Goal: Information Seeking & Learning: Check status

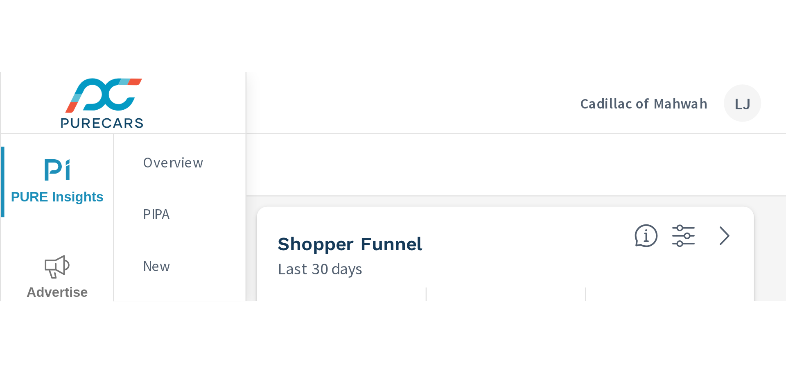
scroll to position [1524, 695]
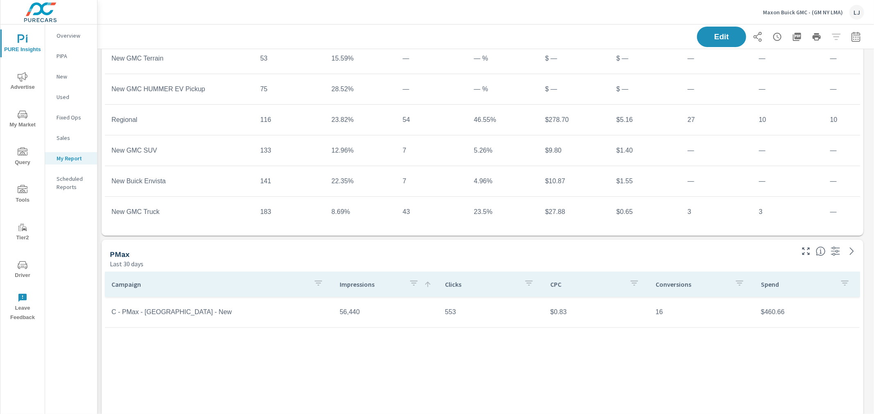
scroll to position [227, 0]
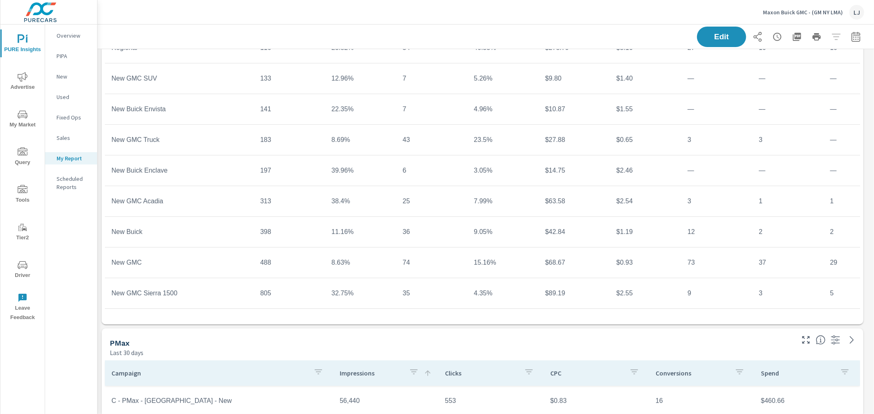
scroll to position [45, 0]
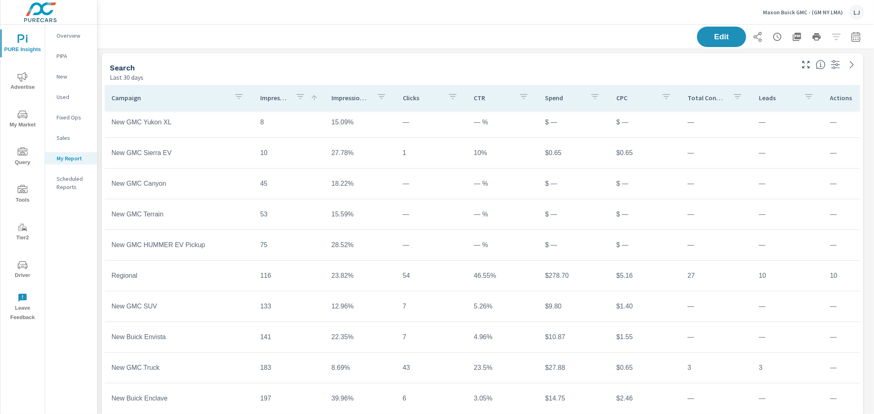
scroll to position [91, 0]
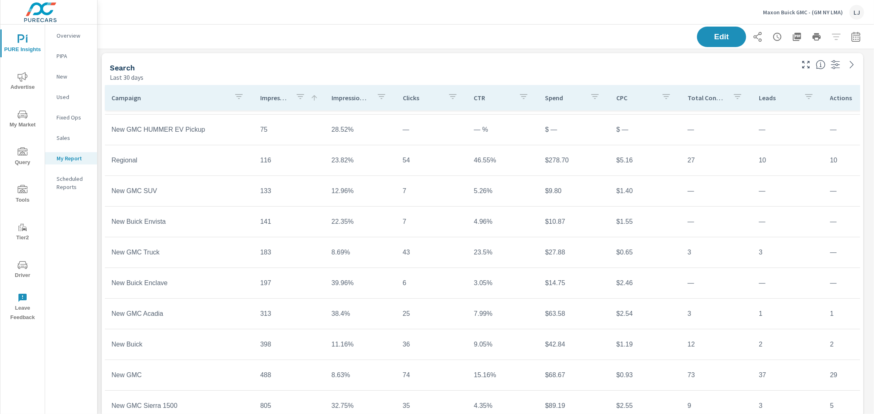
scroll to position [199, 0]
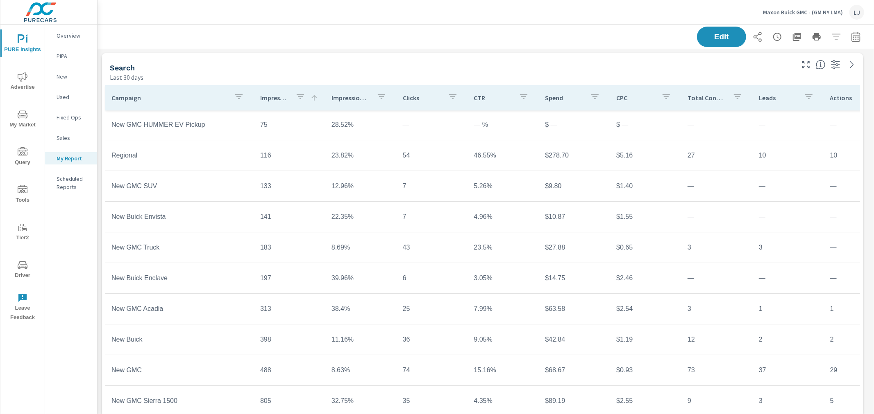
scroll to position [199, 0]
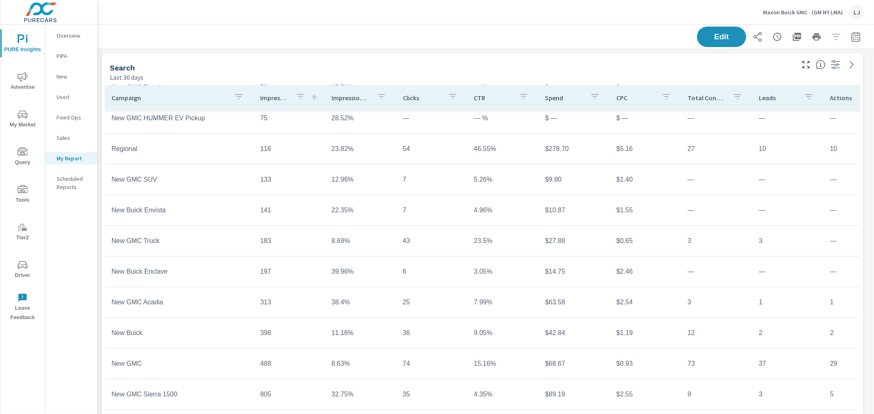
click at [30, 225] on button "Driver" at bounding box center [22, 270] width 44 height 28
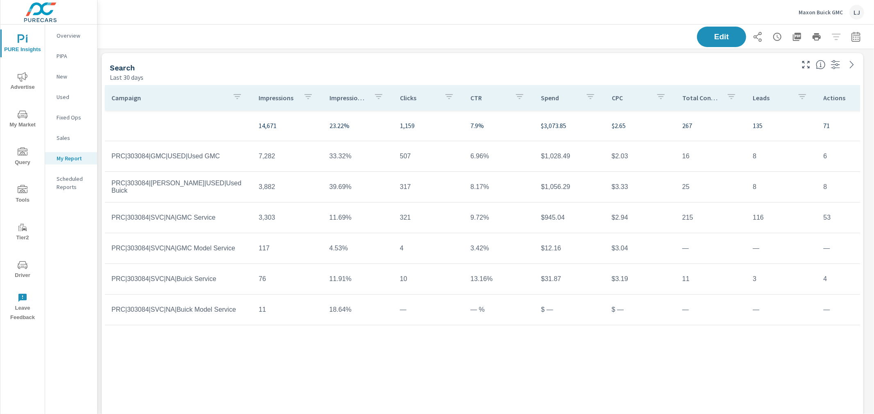
scroll to position [770, 781]
drag, startPoint x: 109, startPoint y: 0, endPoint x: 543, endPoint y: 34, distance: 435.4
click at [524, 34] on div "Edit" at bounding box center [485, 37] width 756 height 24
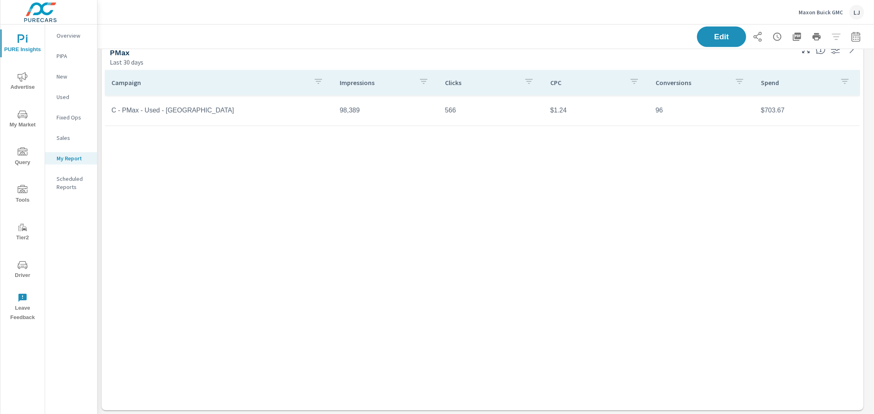
scroll to position [0, 0]
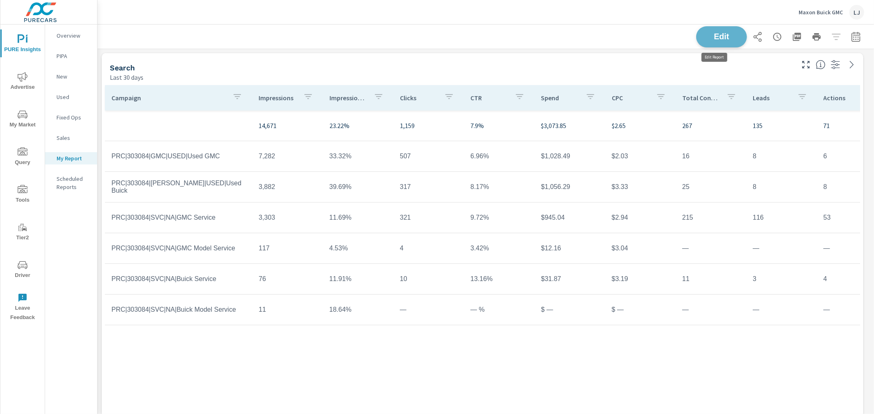
click at [524, 37] on span "Edit" at bounding box center [721, 37] width 34 height 8
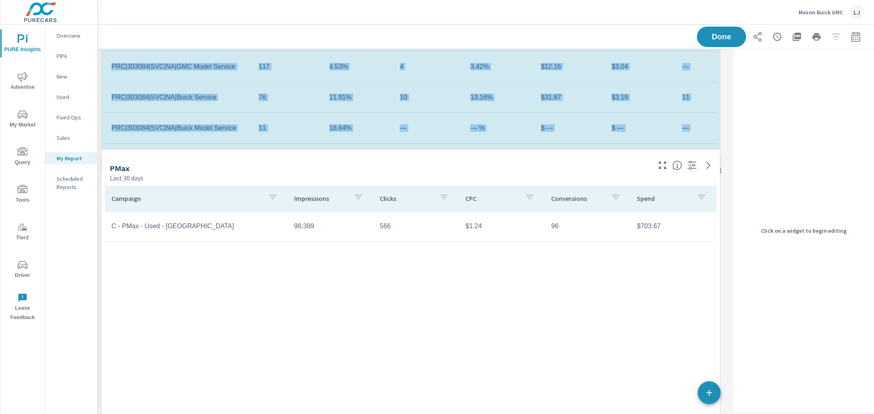
scroll to position [676, 638]
drag, startPoint x: 718, startPoint y: 243, endPoint x: 723, endPoint y: 183, distance: 60.4
click at [524, 183] on div "Search Last 30 days Campaign Impressions Impression Share Clicks CTR Spend CPC …" at bounding box center [485, 198] width 776 height 663
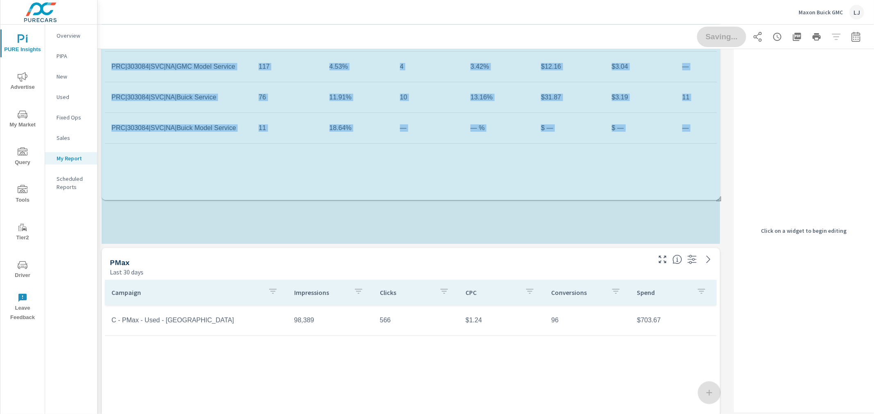
scroll to position [770, 638]
drag, startPoint x: 717, startPoint y: 145, endPoint x: 722, endPoint y: 183, distance: 38.8
click at [524, 183] on div "Search Last 30 days Campaign Impressions Impression Share Clicks CTR Spend CPC …" at bounding box center [413, 246] width 633 height 758
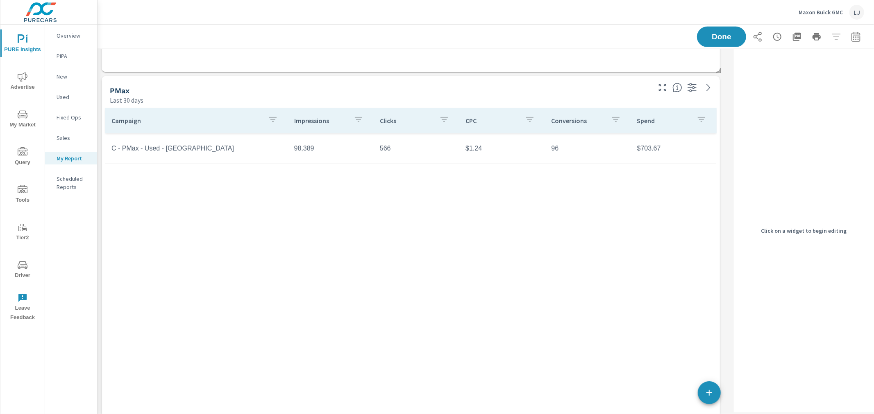
scroll to position [392, 0]
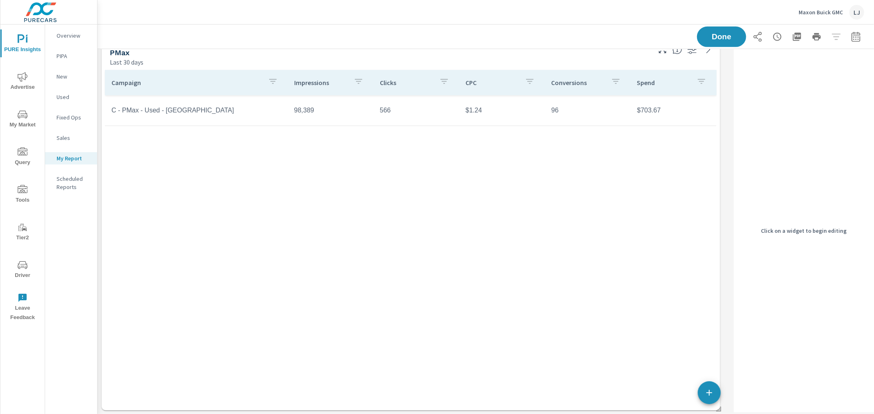
click at [524, 225] on div "Campaign Impressions Clicks CPC Conversions Spend C - PMax - Used - VA 98,389 5…" at bounding box center [410, 232] width 611 height 325
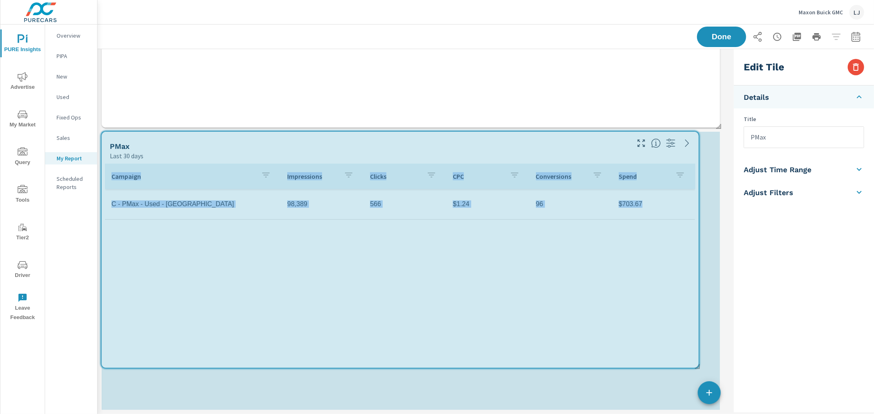
scroll to position [0, 0]
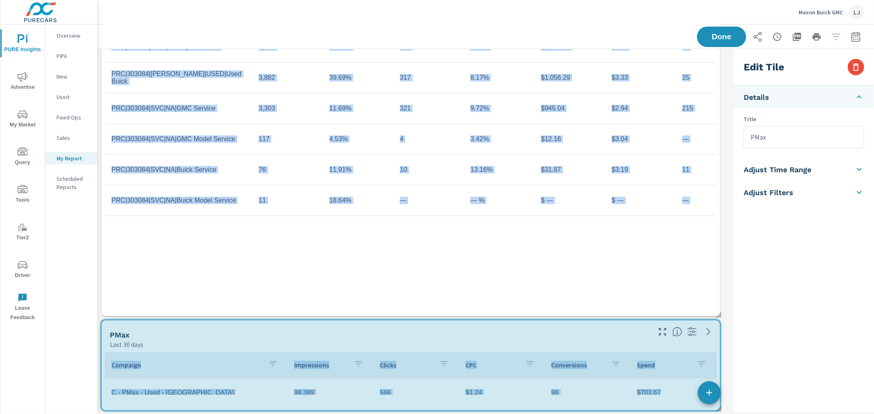
drag, startPoint x: 718, startPoint y: 407, endPoint x: 723, endPoint y: 398, distance: 10.3
click at [524, 225] on div "Search Last 30 days Campaign Impressions Impression Share Clicks CTR Spend CPC …" at bounding box center [485, 177] width 776 height 475
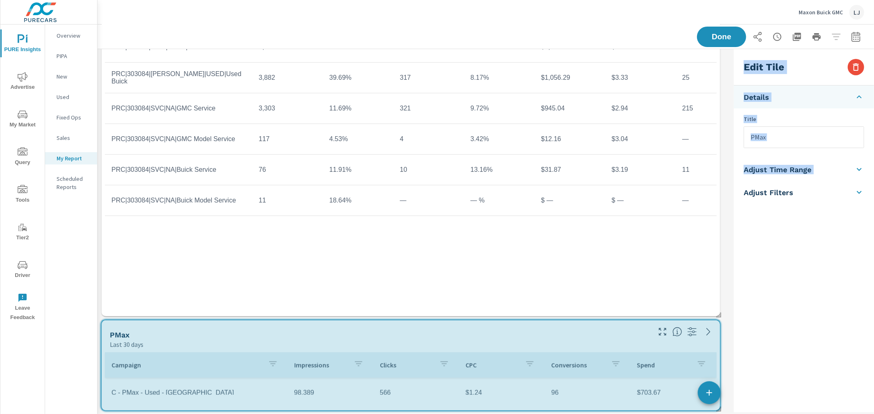
drag, startPoint x: 718, startPoint y: 408, endPoint x: 735, endPoint y: 404, distance: 16.9
click at [524, 225] on div "Search Last 30 days Campaign Impressions Impression Share Clicks CTR Spend CPC …" at bounding box center [485, 177] width 776 height 475
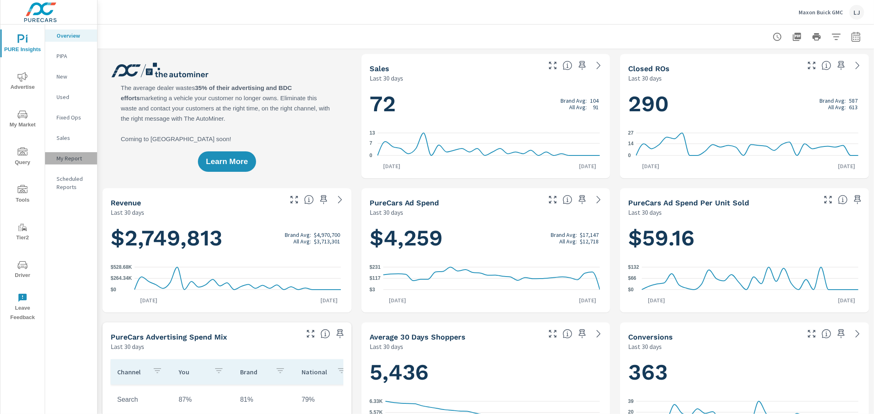
click at [67, 162] on p "My Report" at bounding box center [74, 158] width 34 height 8
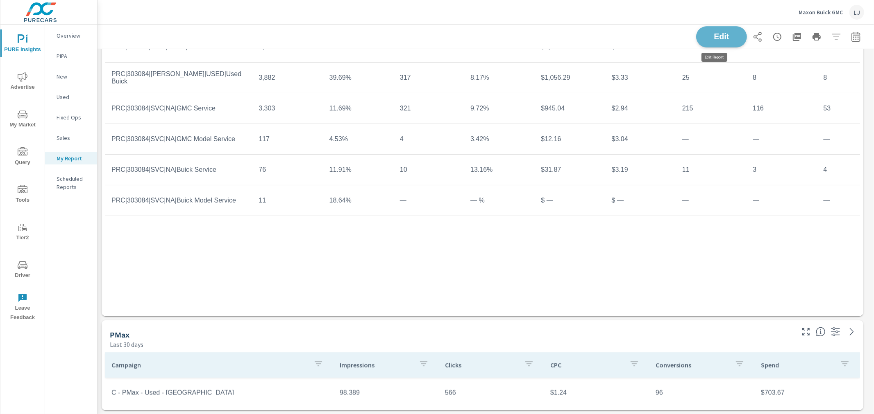
click at [524, 36] on span "Edit" at bounding box center [721, 37] width 34 height 8
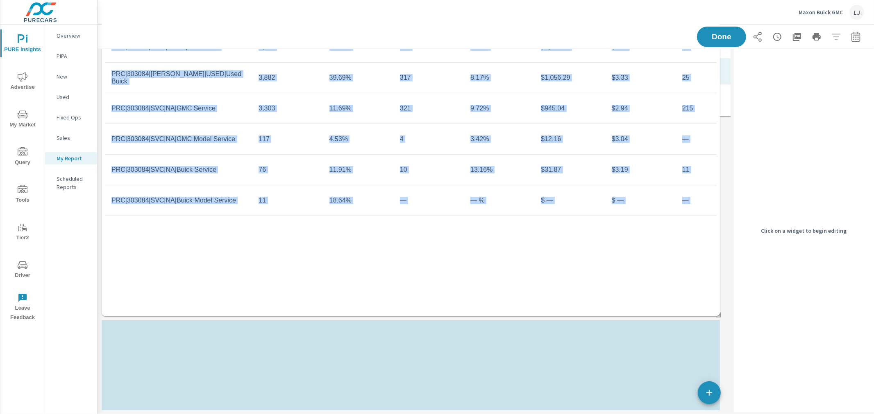
drag, startPoint x: 598, startPoint y: 332, endPoint x: 640, endPoint y: 38, distance: 297.4
click at [524, 38] on div "PURE Insights Report Maxon Buick GMC Report date range: Aug 24, 2025 - Sep 22, …" at bounding box center [485, 165] width 776 height 500
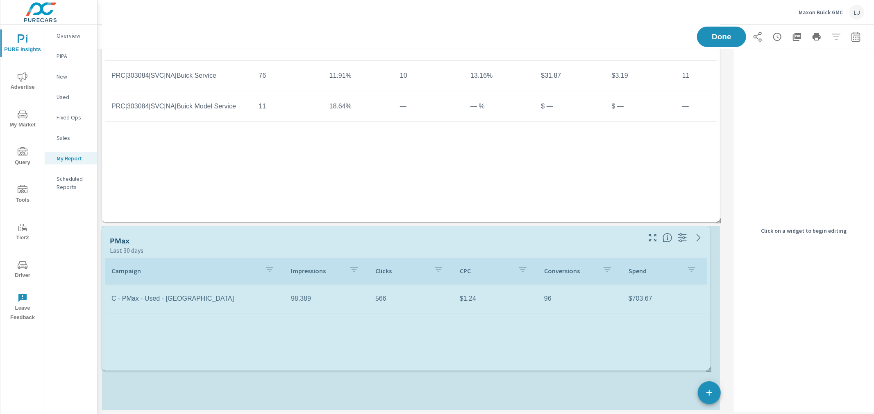
drag, startPoint x: 718, startPoint y: 410, endPoint x: 708, endPoint y: 380, distance: 32.0
click at [524, 225] on div "Search Last 30 days Campaign Impressions Impression Share Clicks CTR Spend CPC …" at bounding box center [413, 130] width 633 height 569
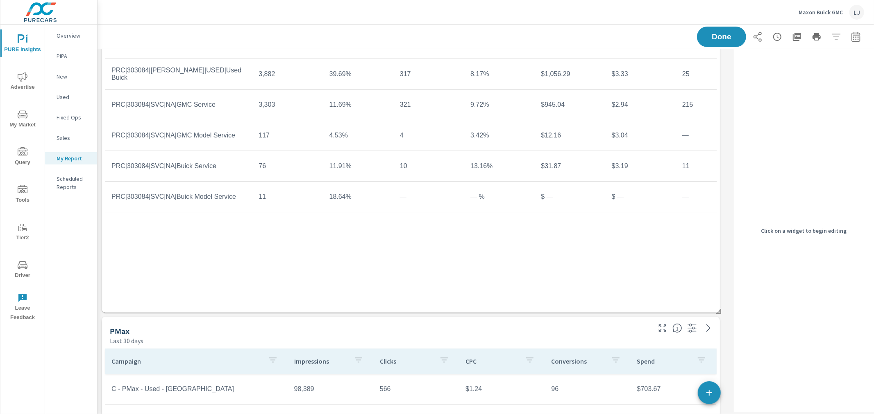
scroll to position [113, 0]
click at [14, 225] on span "Driver" at bounding box center [22, 270] width 39 height 20
